Goal: Information Seeking & Learning: Find specific fact

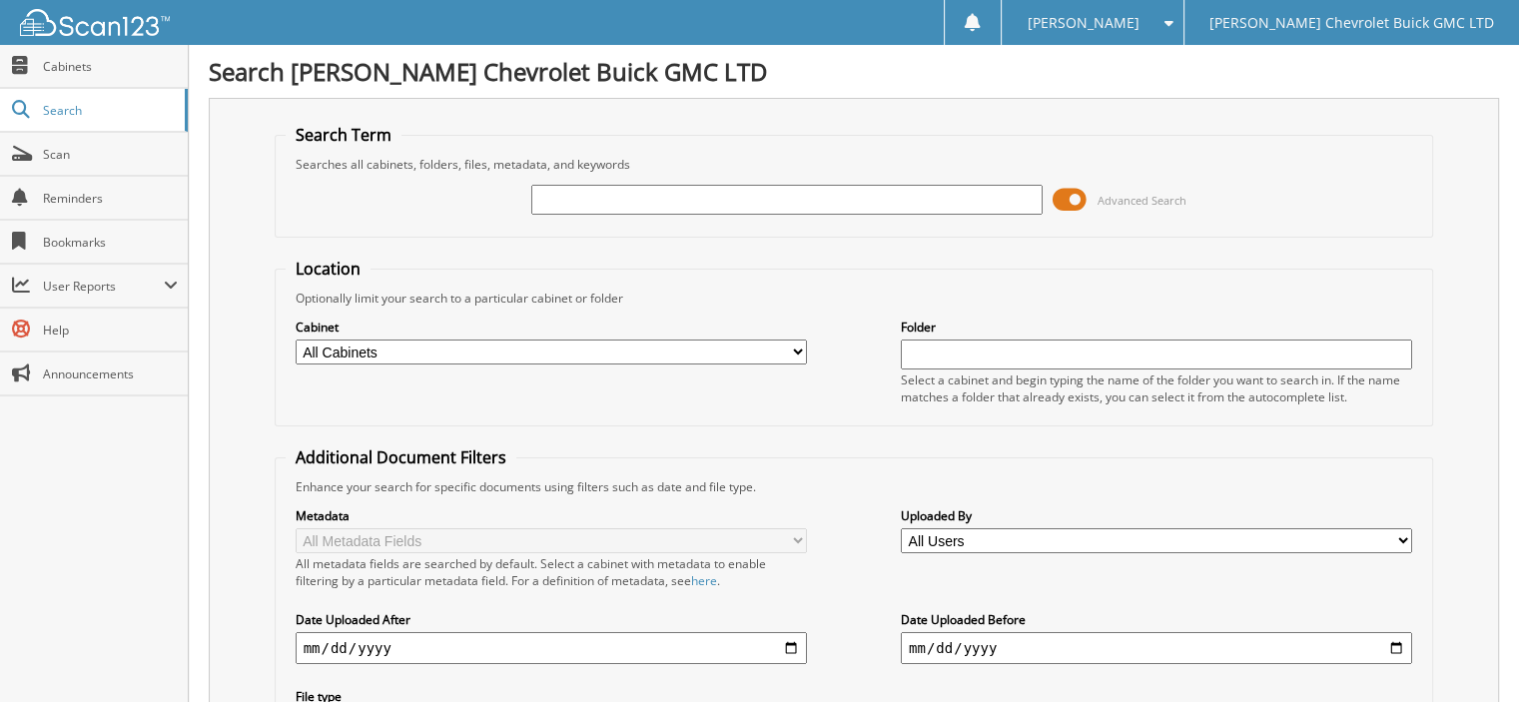
click at [774, 199] on input "text" at bounding box center [786, 200] width 511 height 30
type input "orlesky"
click at [1083, 200] on span at bounding box center [1070, 200] width 34 height 30
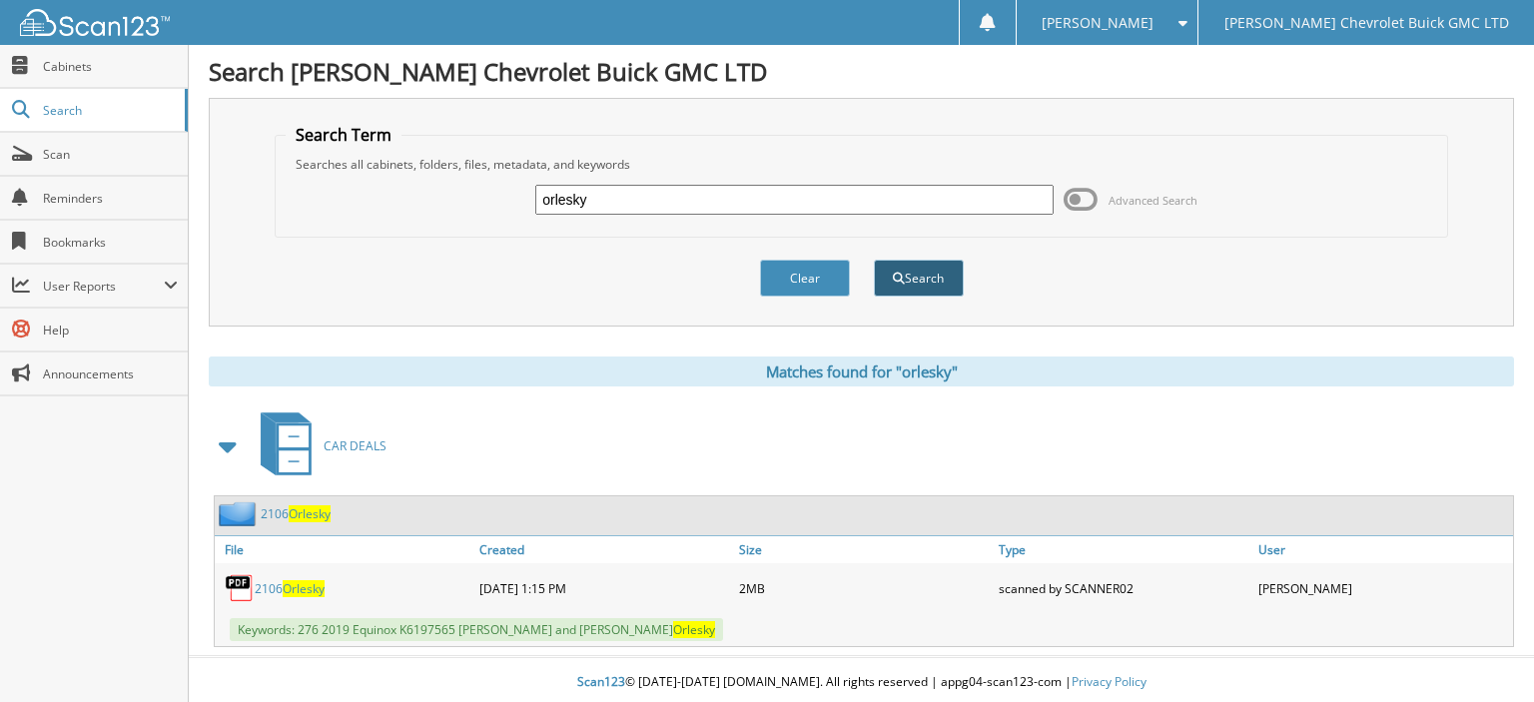
click at [900, 280] on span "submit" at bounding box center [899, 279] width 12 height 12
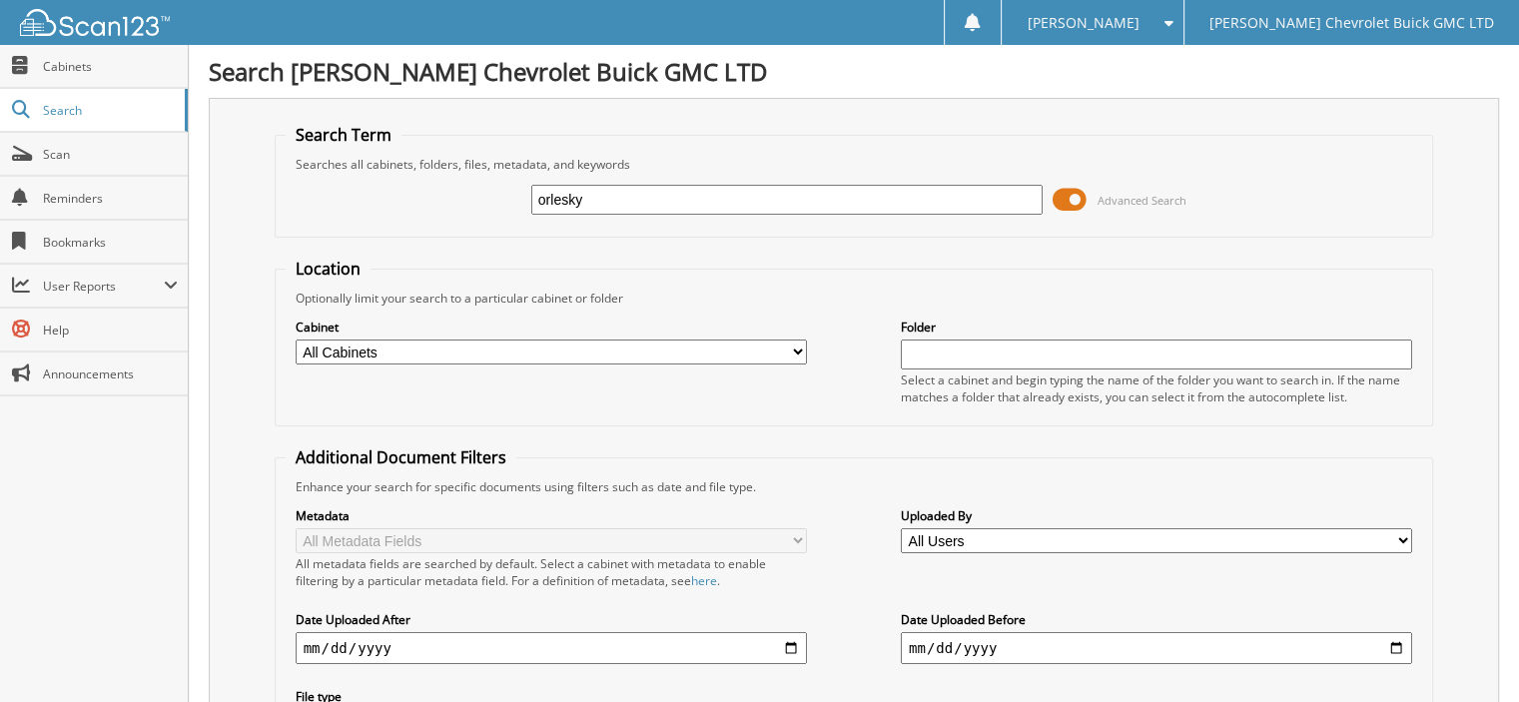
click at [1078, 197] on span at bounding box center [1070, 200] width 34 height 30
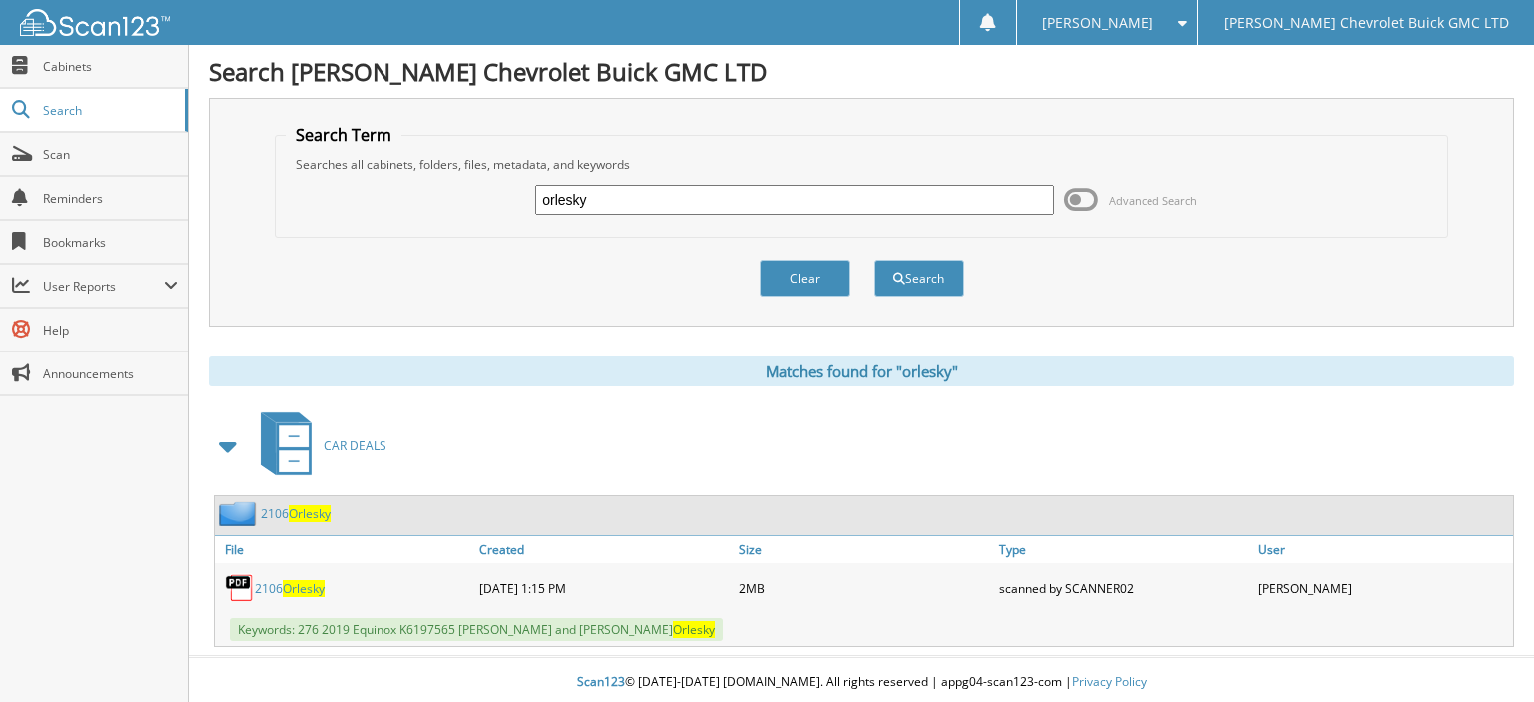
click at [301, 580] on span "Orlesky" at bounding box center [304, 588] width 42 height 17
click at [306, 582] on span "Orlesky" at bounding box center [304, 588] width 42 height 17
click at [279, 582] on link "2106 Orlesky" at bounding box center [290, 588] width 70 height 17
click at [303, 581] on span "Orlesky" at bounding box center [304, 588] width 42 height 17
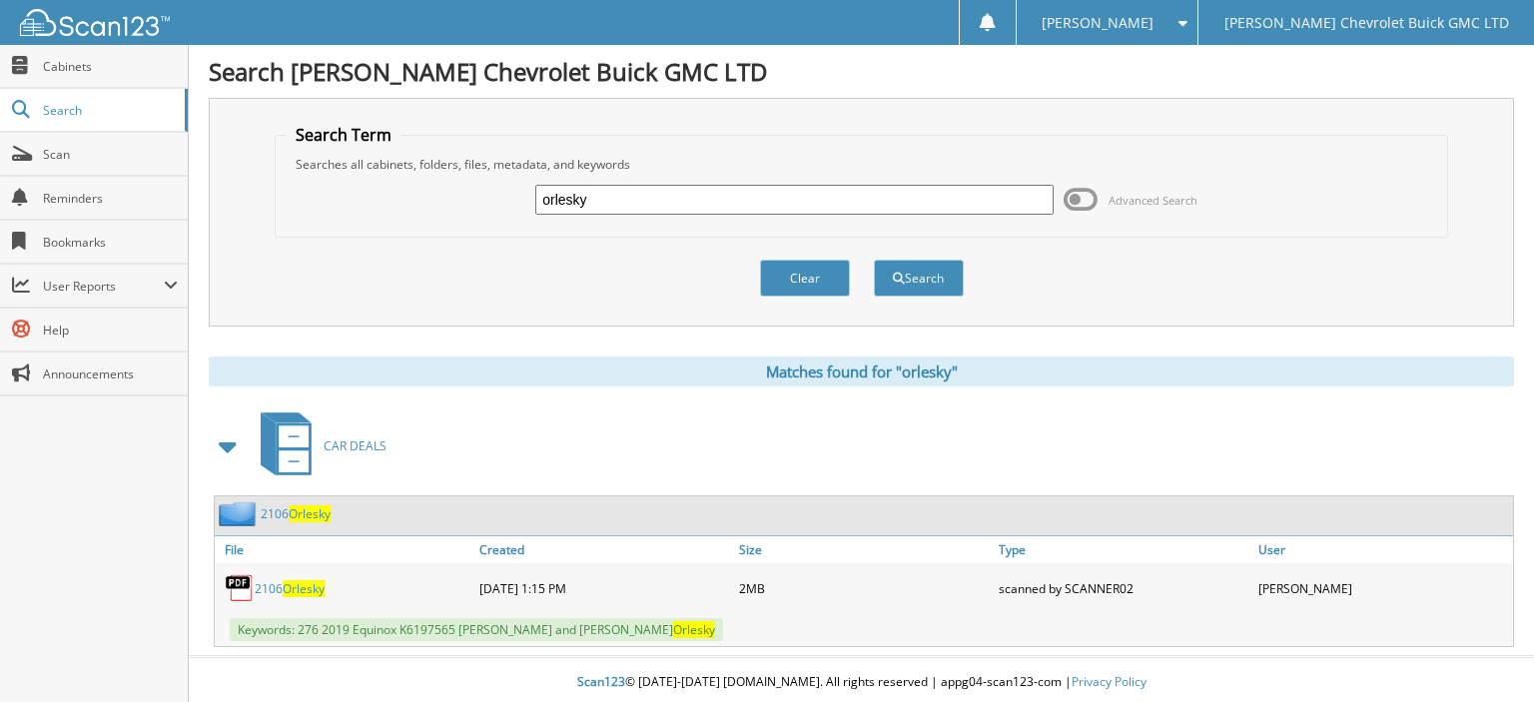
click at [303, 581] on span "Orlesky" at bounding box center [304, 588] width 42 height 17
click at [298, 582] on span "Orlesky" at bounding box center [304, 588] width 42 height 17
click at [265, 580] on link "2106 Orlesky" at bounding box center [290, 588] width 70 height 17
click at [1064, 133] on fieldset "Search Term Searches all cabinets, folders, files, metadata, and keywords orles…" at bounding box center [861, 181] width 1173 height 114
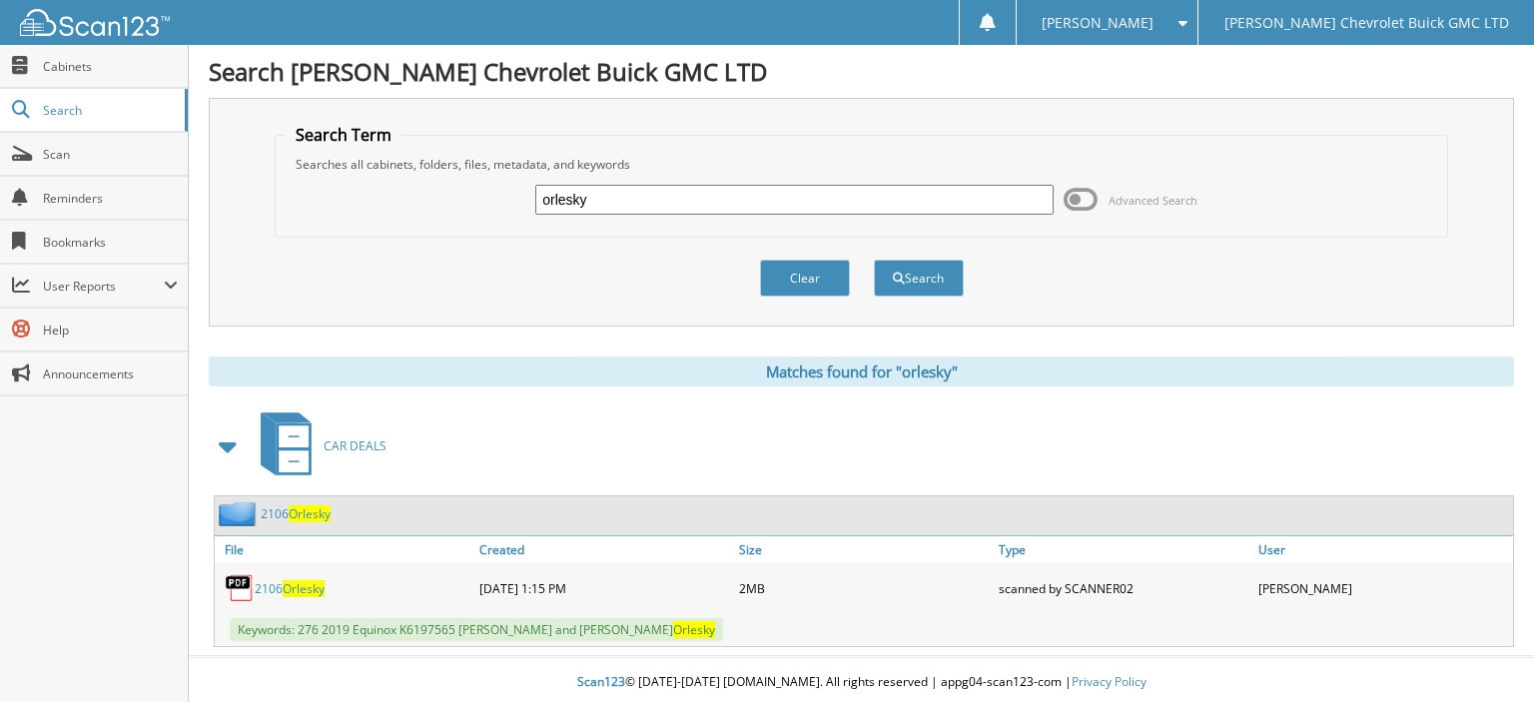
drag, startPoint x: 1116, startPoint y: 94, endPoint x: 1151, endPoint y: 81, distance: 37.3
click at [1116, 93] on div "Search Adams Chevrolet Buick GMC LTD Search Term Searches all cabinets, folders…" at bounding box center [861, 353] width 1345 height 707
